Goal: Check status: Check status

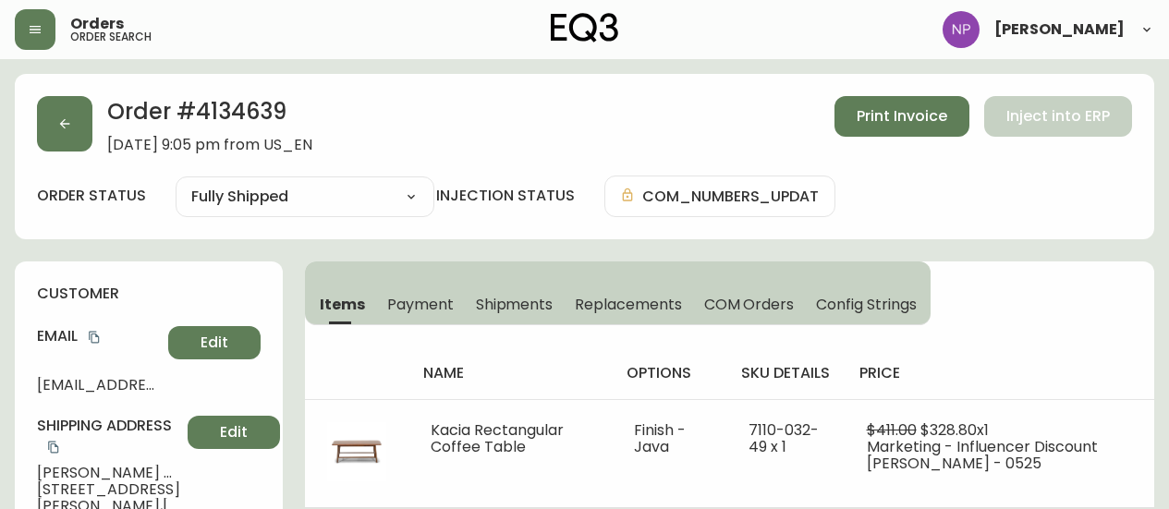
select select "FULLY_SHIPPED"
click at [80, 132] on button "button" at bounding box center [64, 123] width 55 height 55
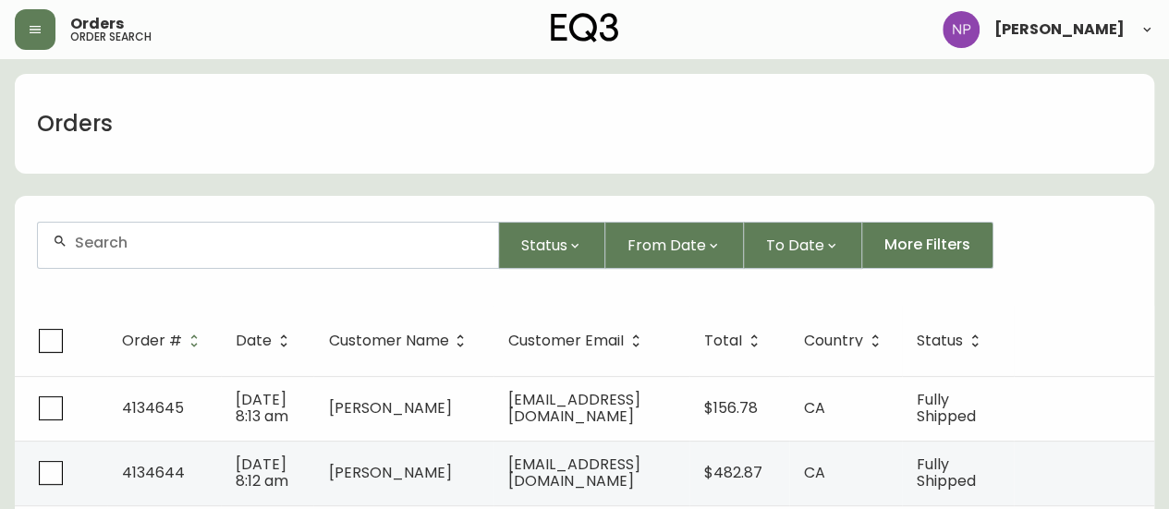
click at [150, 247] on input "text" at bounding box center [279, 243] width 409 height 18
type input "4132512"
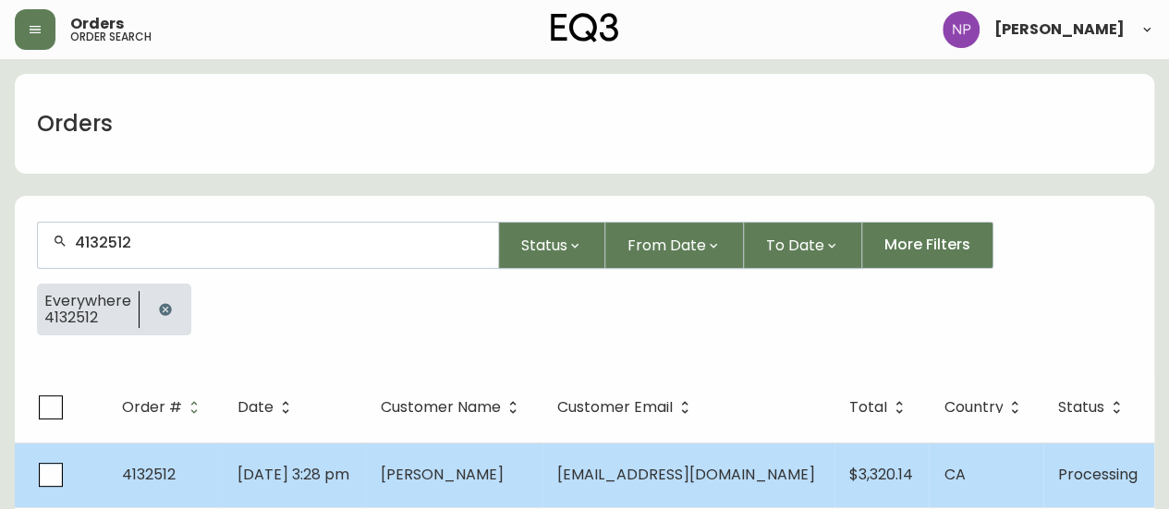
click at [305, 487] on td "[DATE] 3:28 pm" at bounding box center [294, 475] width 143 height 65
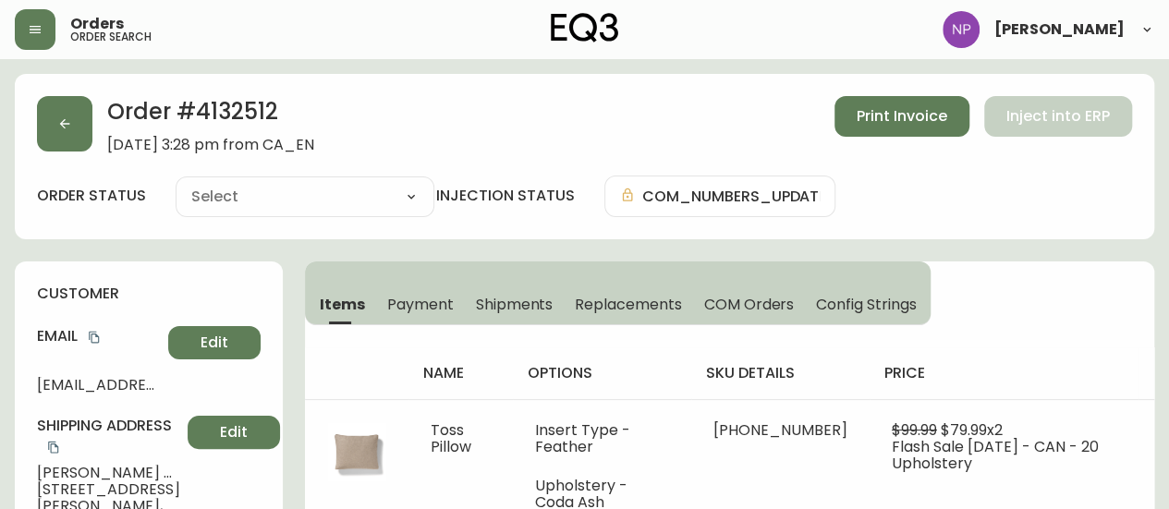
type input "Processing"
select select "PROCESSING"
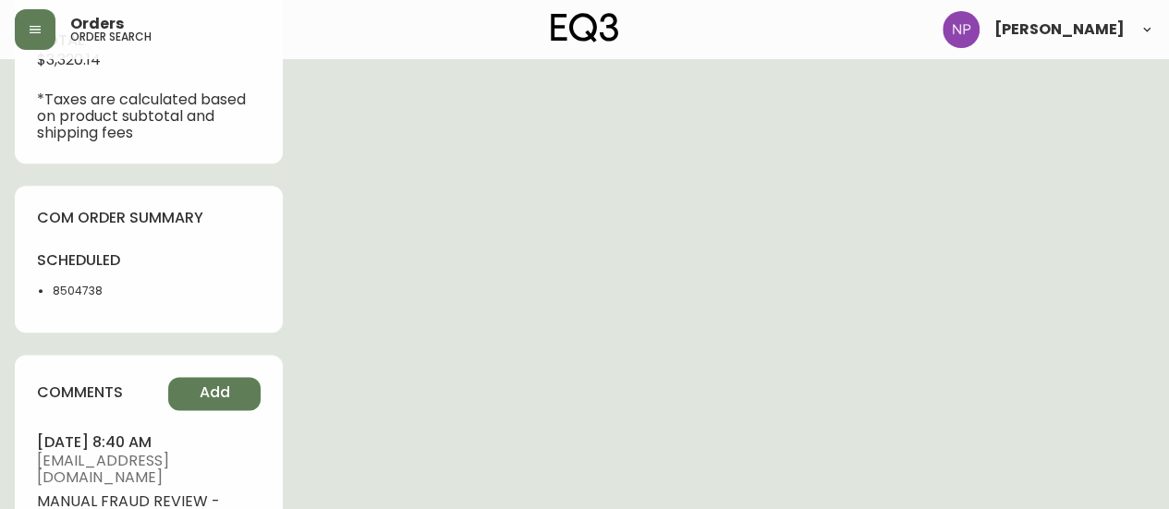
scroll to position [1058, 0]
